Goal: Navigation & Orientation: Find specific page/section

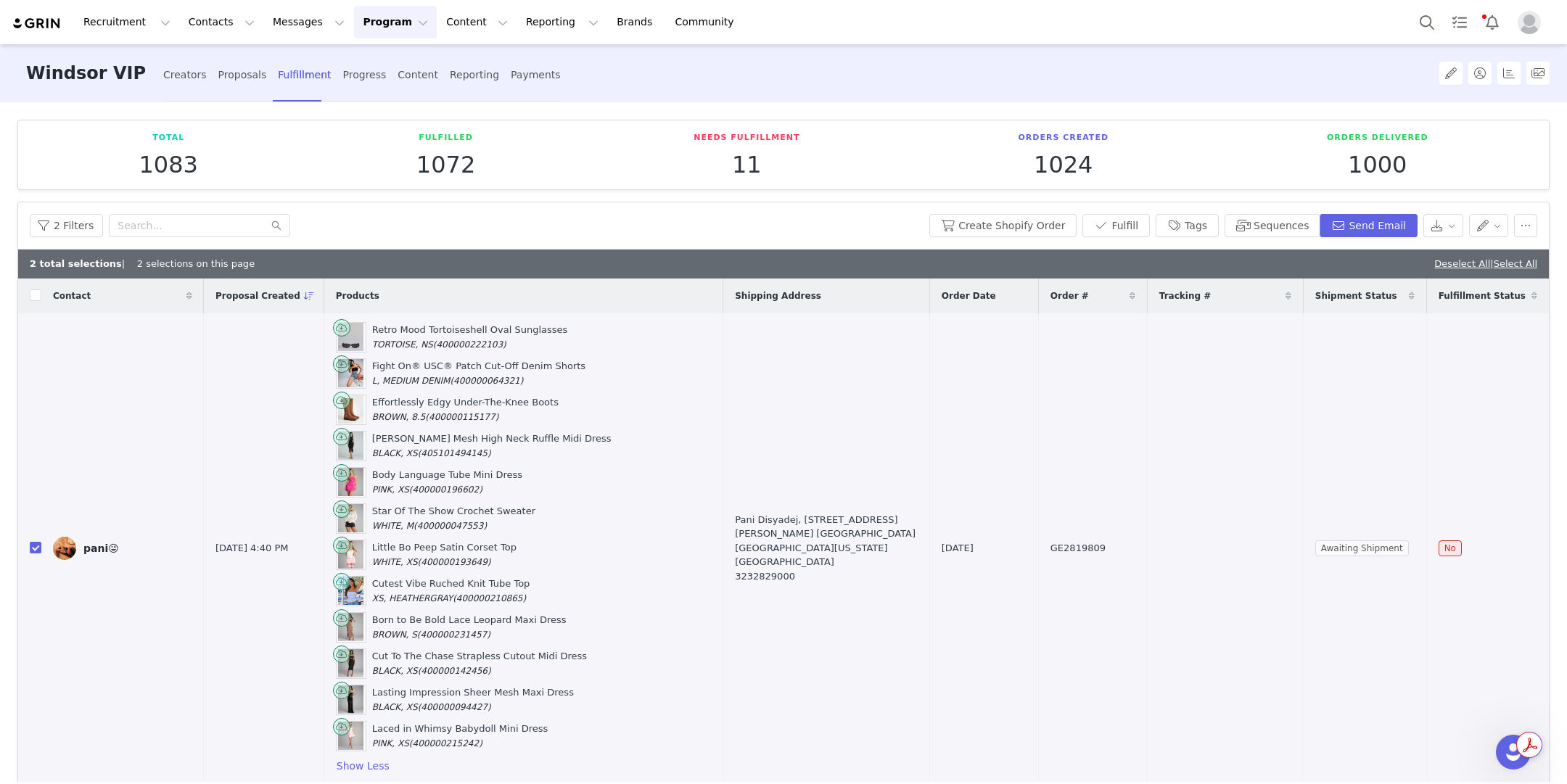
scroll to position [248, 0]
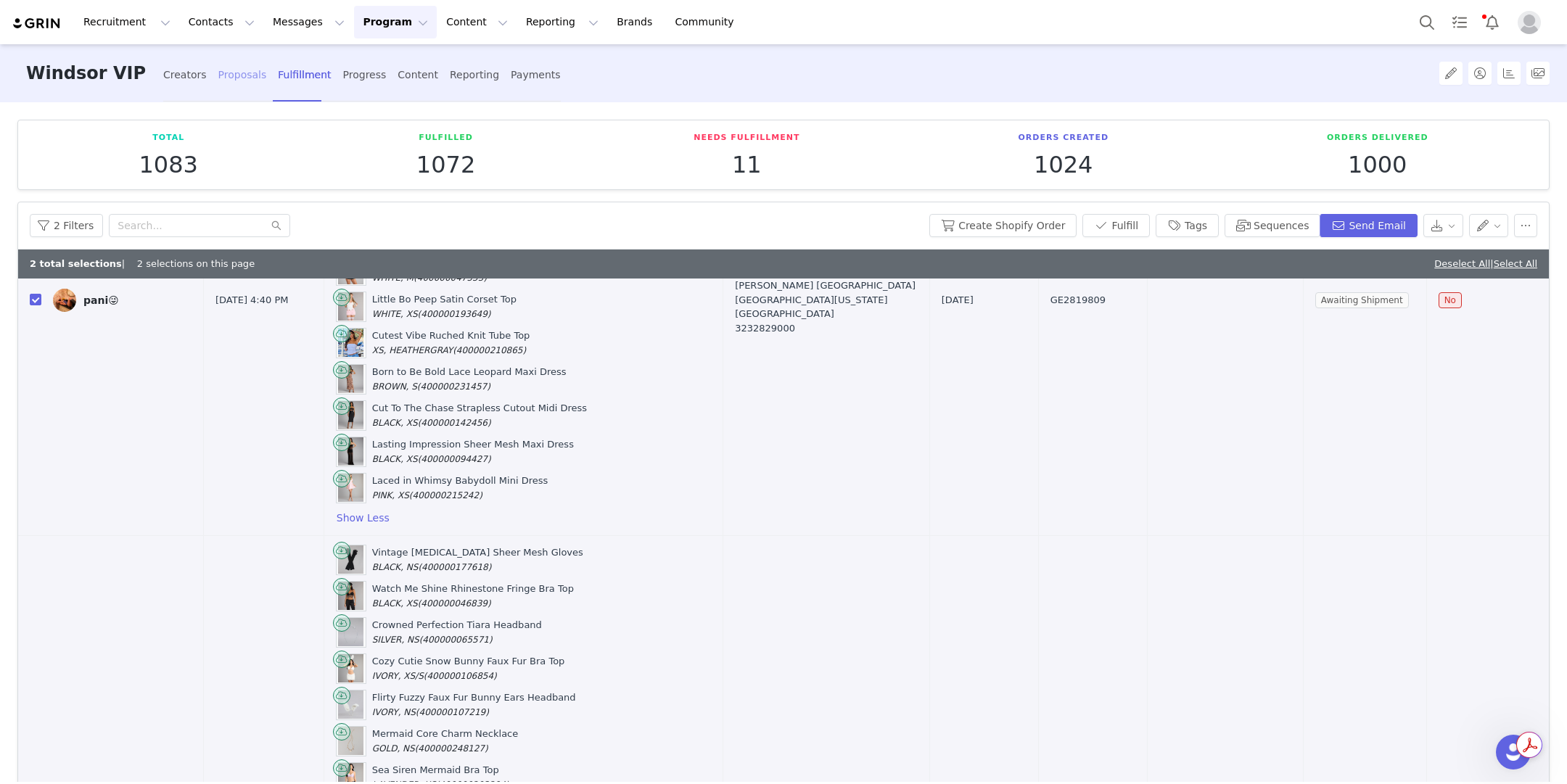
click at [221, 71] on div "Proposals" at bounding box center [243, 75] width 49 height 39
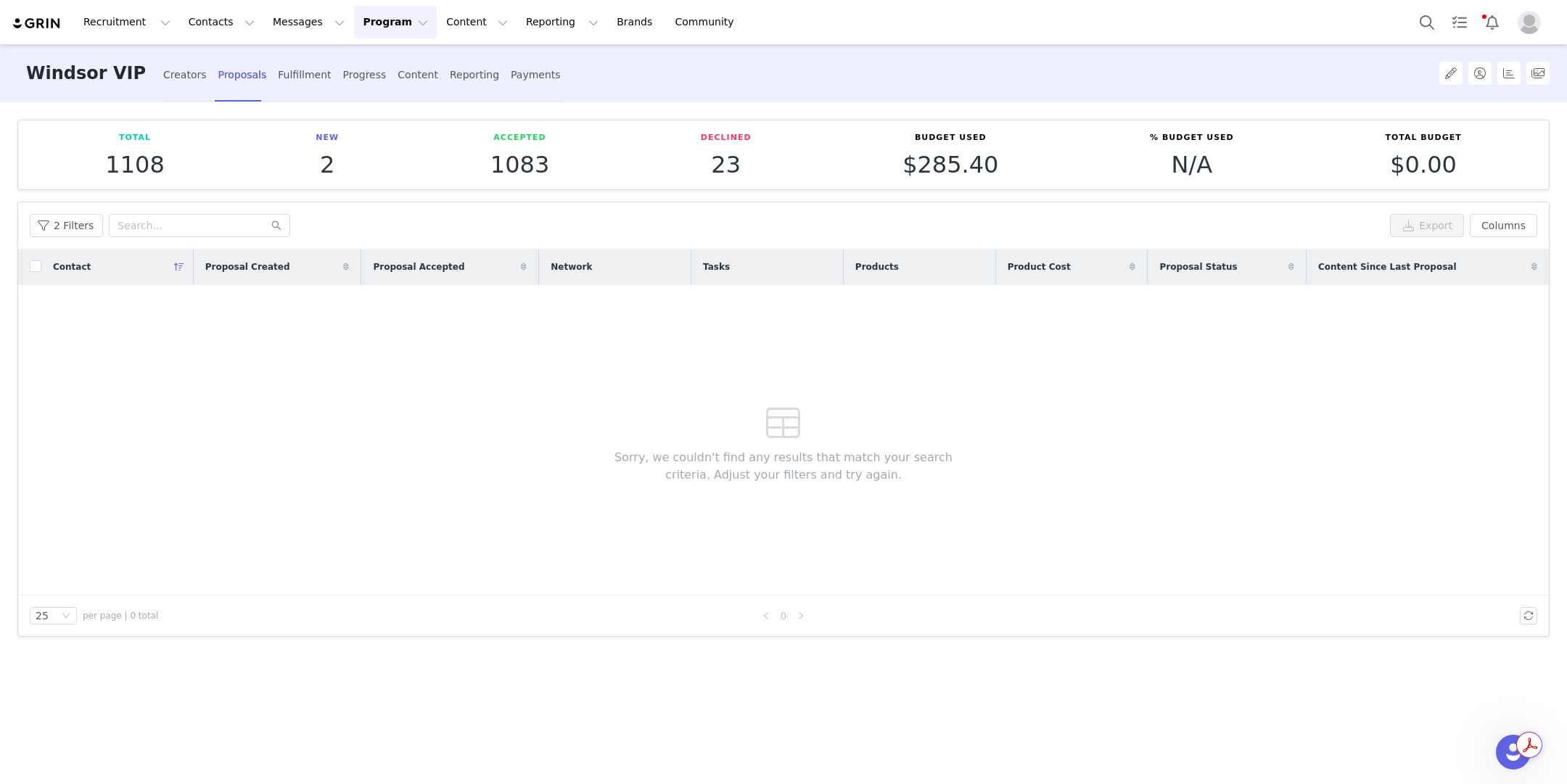
click at [354, 35] on button "Program Program" at bounding box center [395, 22] width 83 height 33
click at [352, 85] on p "Campaigns" at bounding box center [371, 91] width 56 height 15
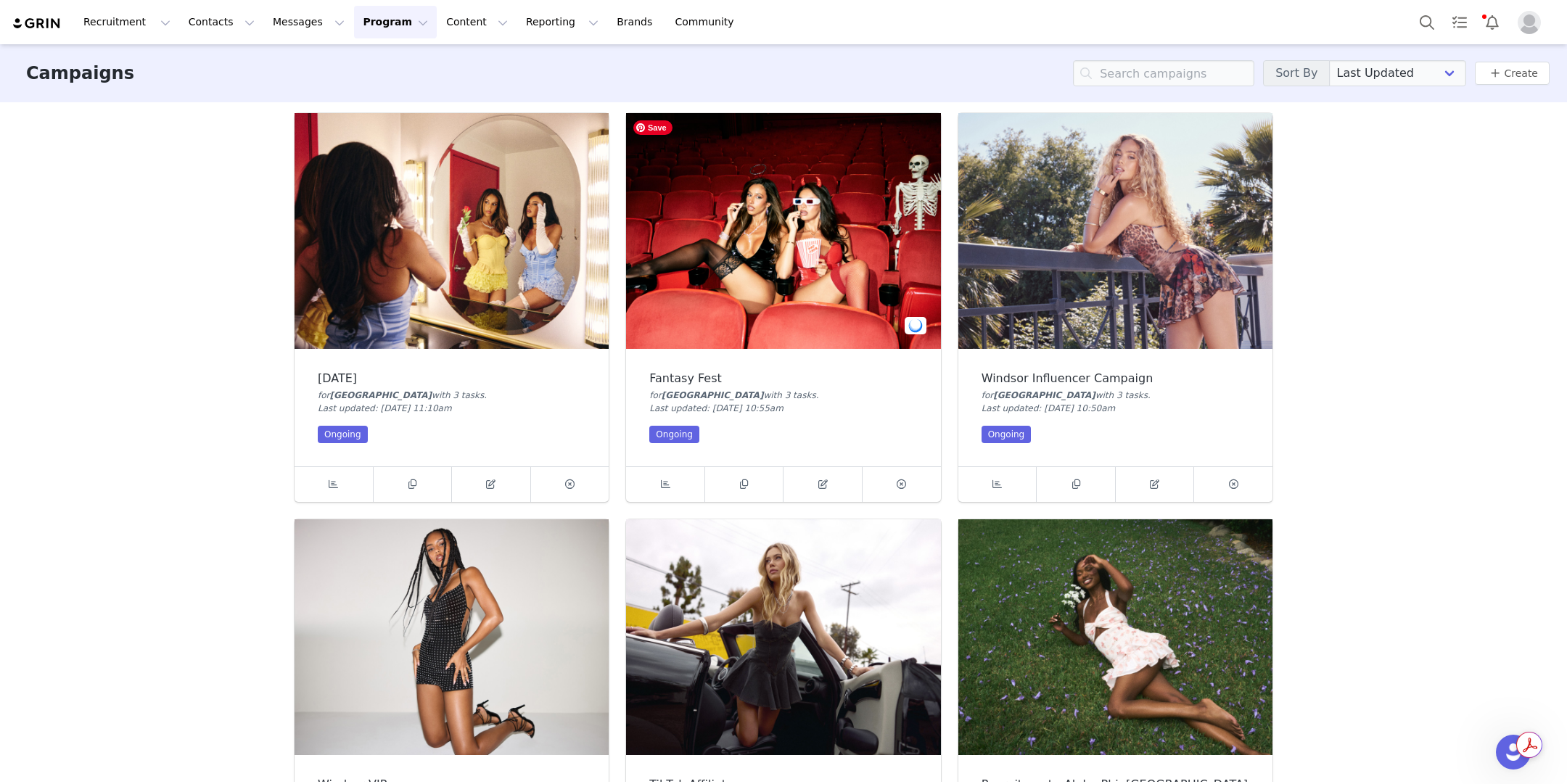
click at [881, 214] on img at bounding box center [784, 230] width 314 height 235
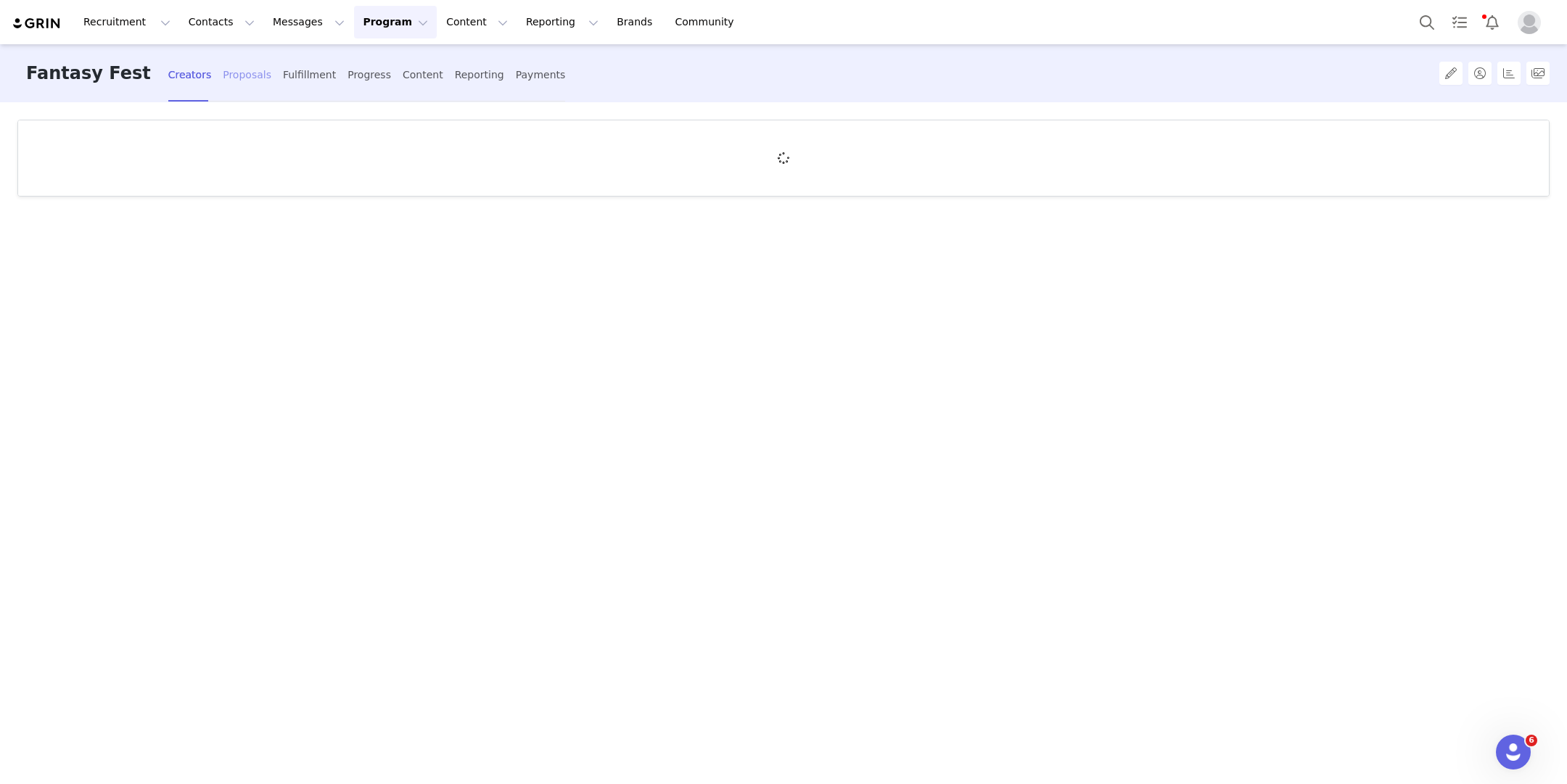
click at [222, 86] on div "Proposals" at bounding box center [246, 75] width 49 height 39
